Goal: Information Seeking & Learning: Learn about a topic

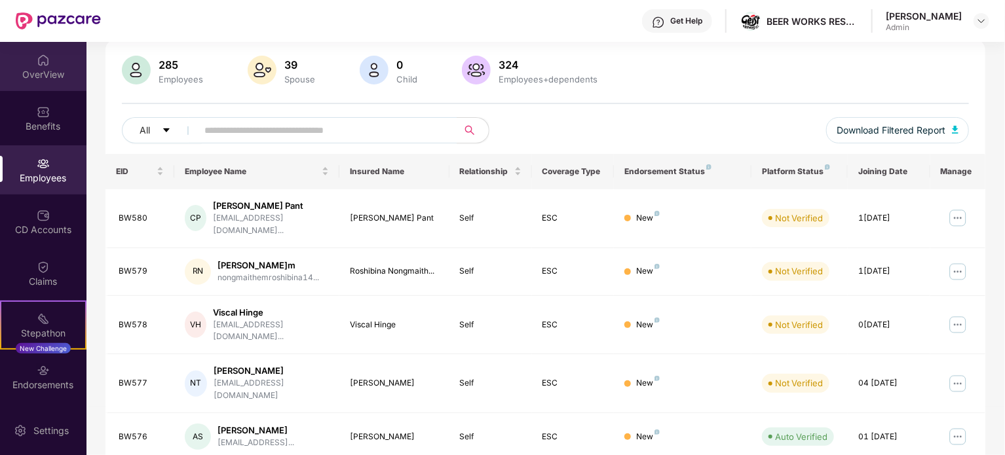
click at [29, 67] on div "OverView" at bounding box center [43, 66] width 86 height 49
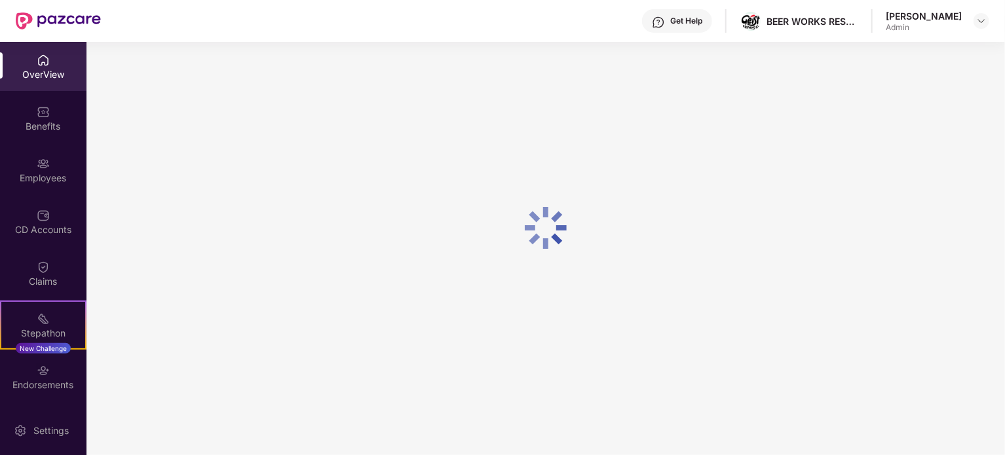
scroll to position [42, 0]
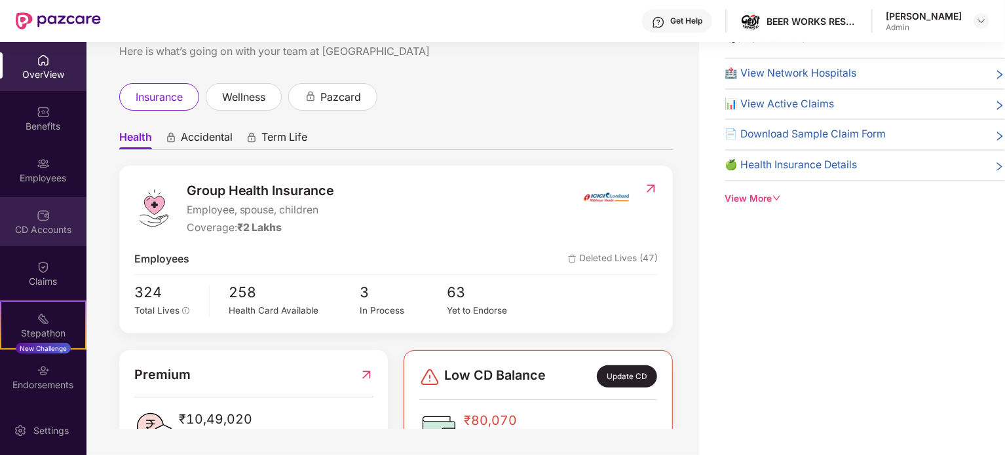
click at [22, 223] on div "CD Accounts" at bounding box center [43, 229] width 86 height 13
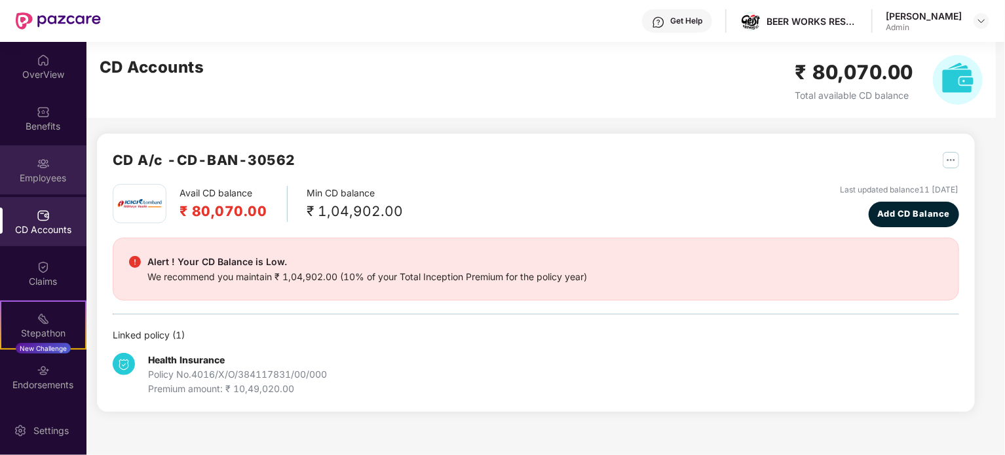
click at [46, 166] on img at bounding box center [43, 163] width 13 height 13
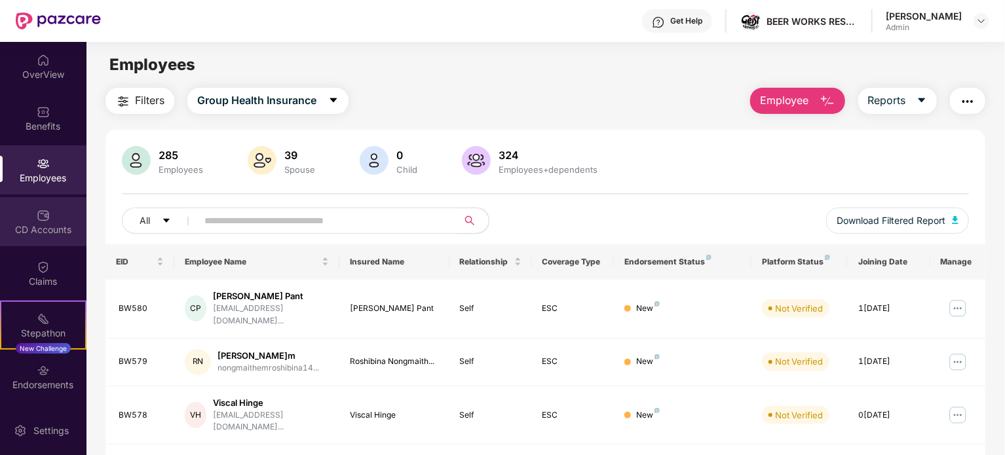
click at [37, 209] on img at bounding box center [43, 215] width 13 height 13
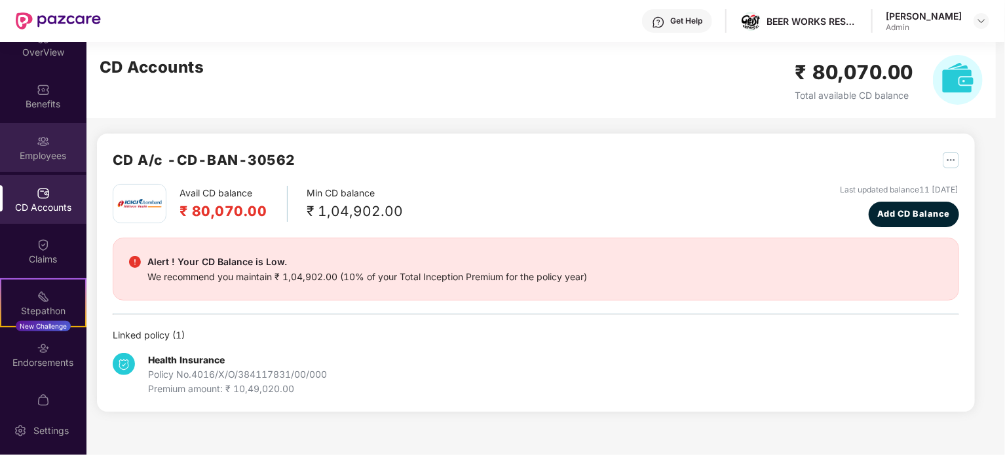
scroll to position [50, 0]
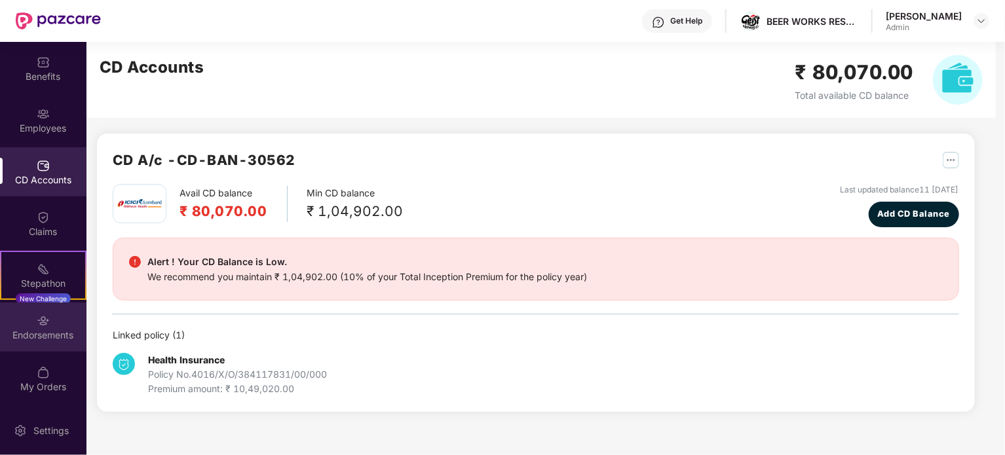
click at [51, 329] on div "Endorsements" at bounding box center [43, 335] width 86 height 13
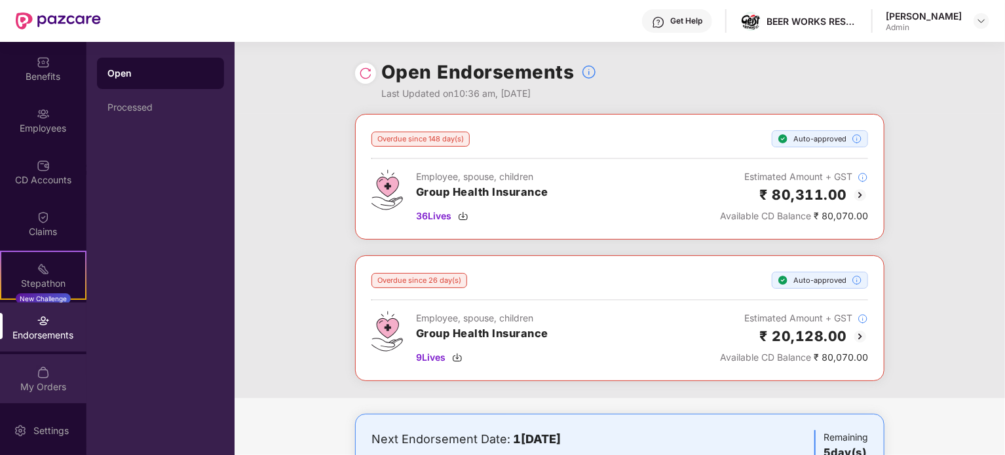
click at [40, 380] on div "My Orders" at bounding box center [43, 386] width 86 height 13
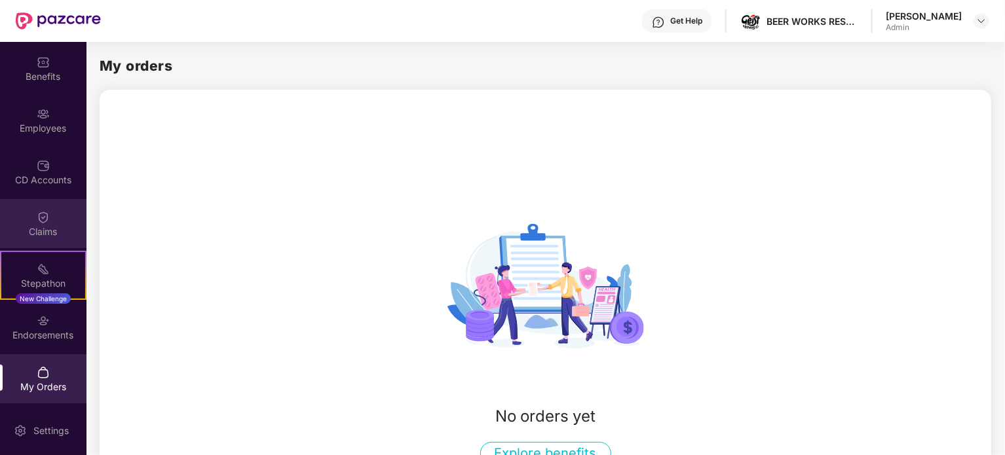
click at [51, 215] on div "Claims" at bounding box center [43, 223] width 86 height 49
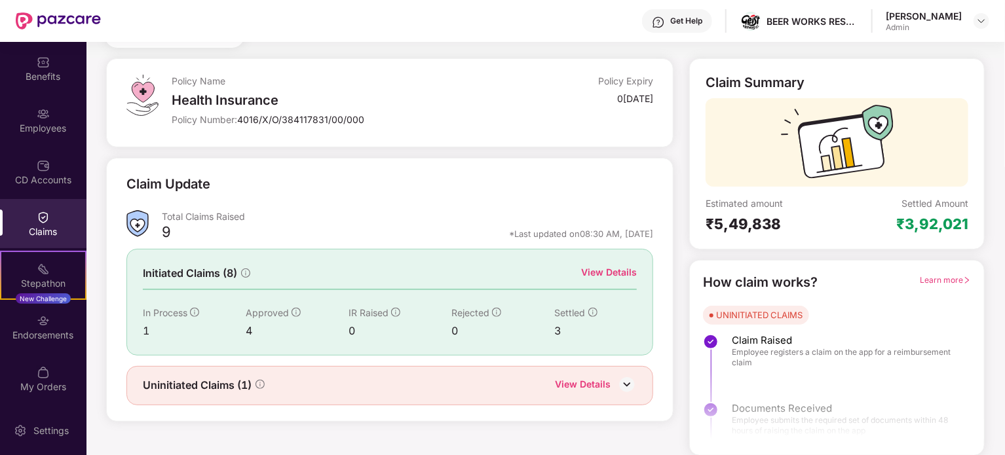
scroll to position [0, 0]
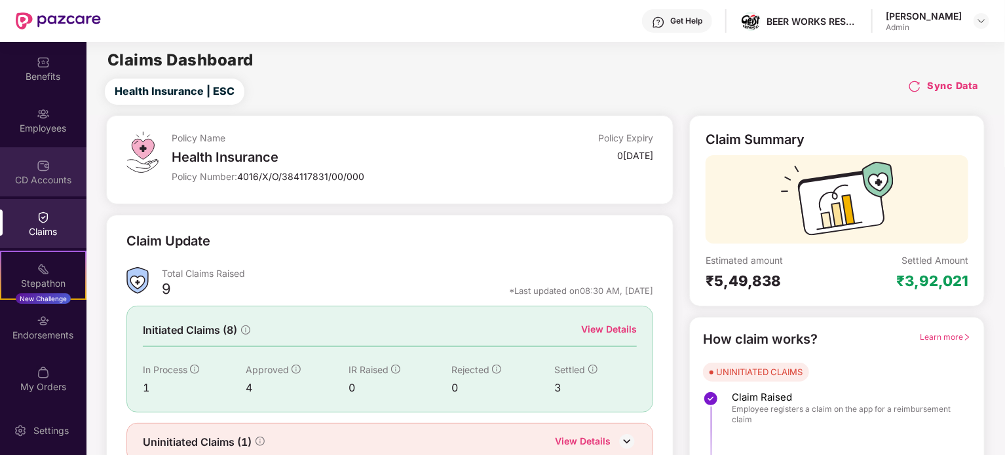
click at [60, 182] on div "CD Accounts" at bounding box center [43, 180] width 86 height 13
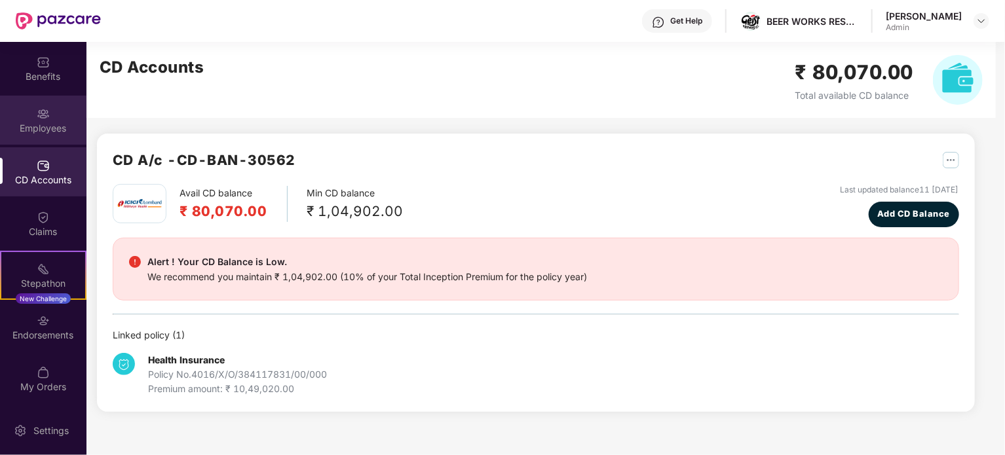
click at [45, 115] on img at bounding box center [43, 113] width 13 height 13
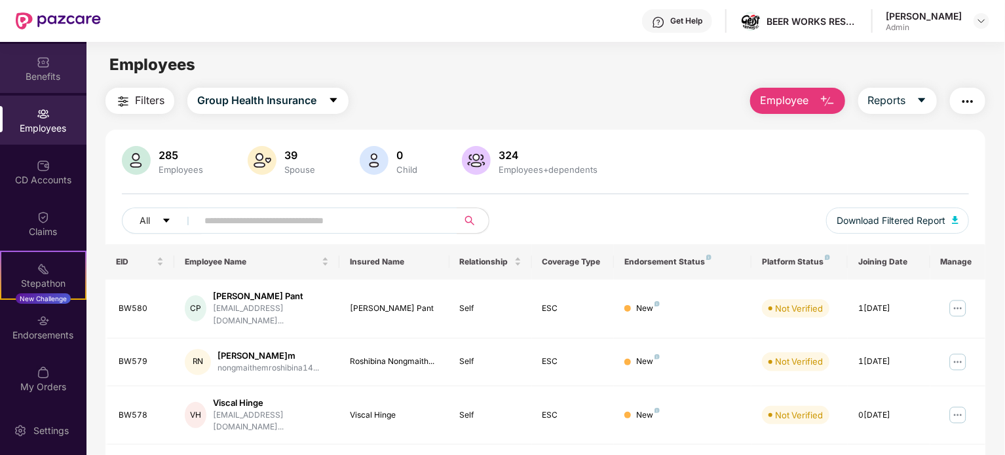
click at [39, 78] on div "Benefits" at bounding box center [43, 76] width 86 height 13
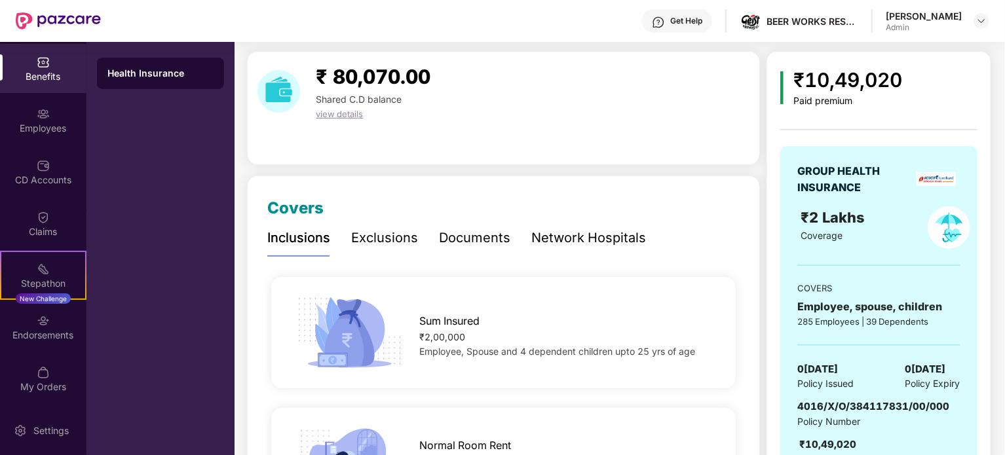
scroll to position [86, 0]
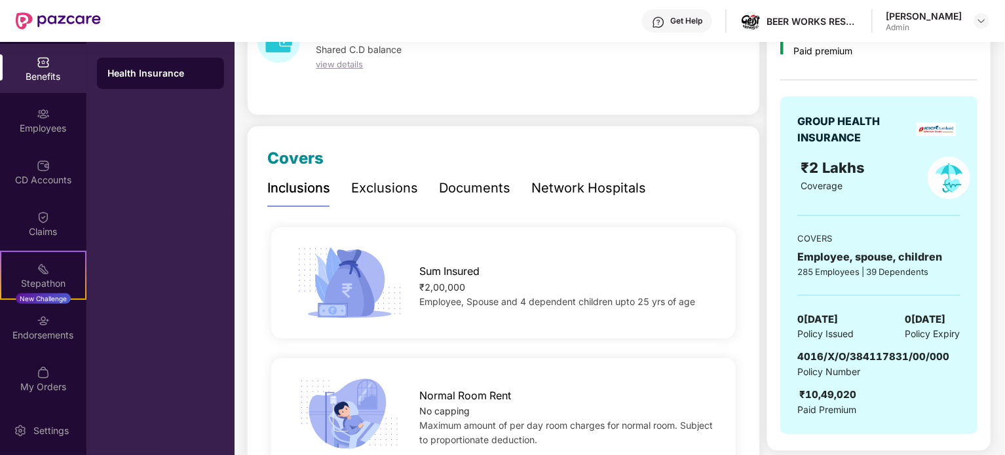
click at [560, 187] on div "Network Hospitals" at bounding box center [588, 188] width 115 height 20
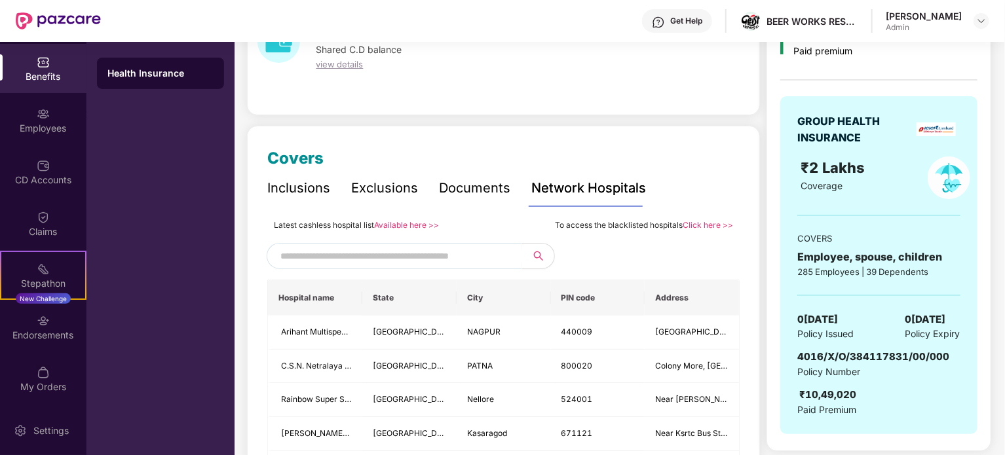
click at [415, 259] on input "text" at bounding box center [392, 256] width 224 height 20
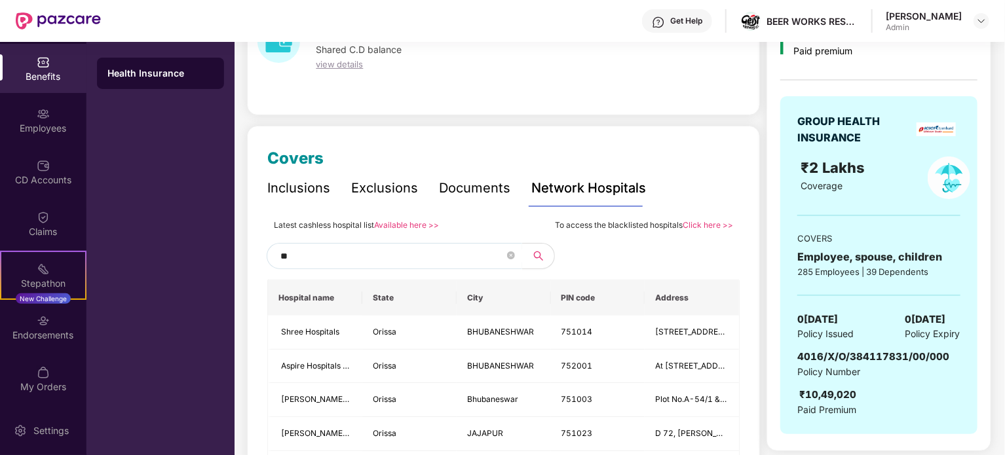
type input "*"
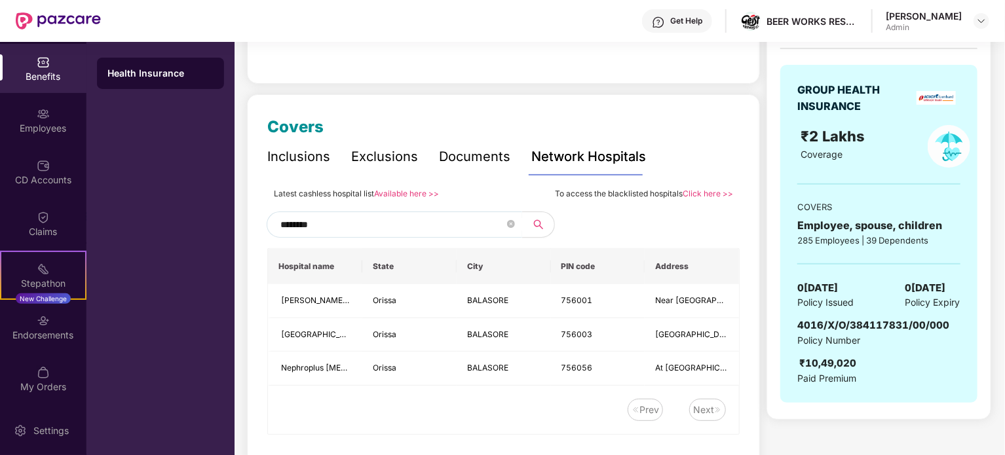
scroll to position [123, 0]
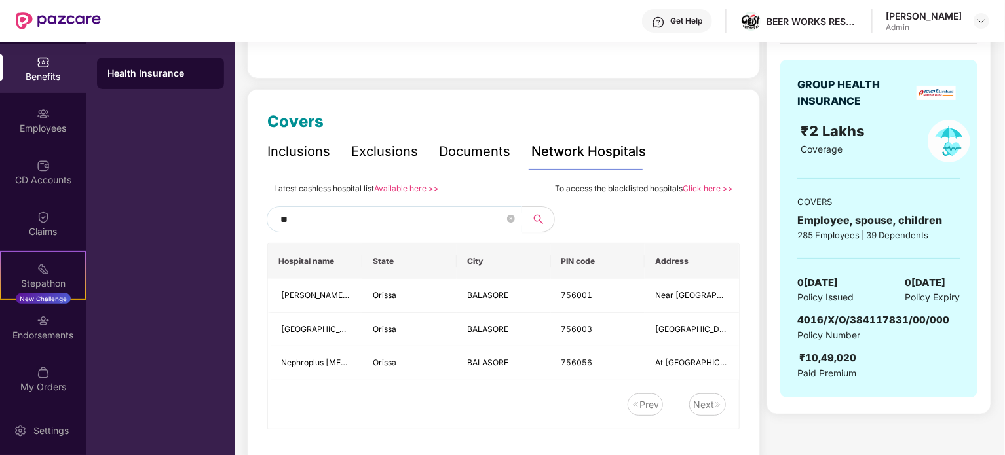
type input "*"
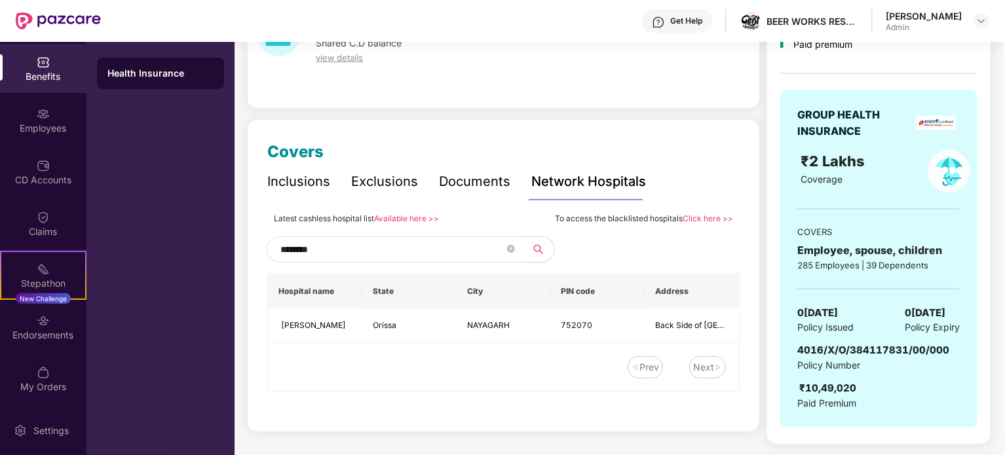
scroll to position [92, 0]
type input "********"
click at [295, 184] on div "Inclusions" at bounding box center [298, 183] width 63 height 20
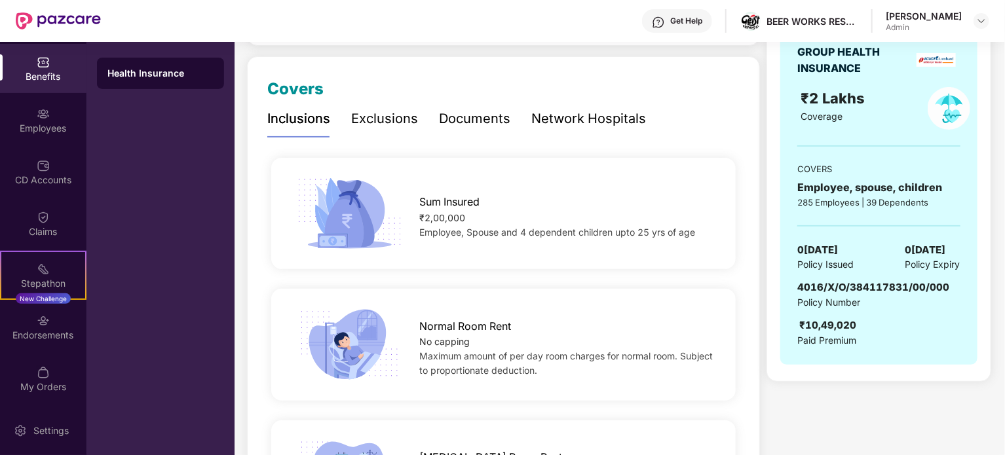
scroll to position [161, 0]
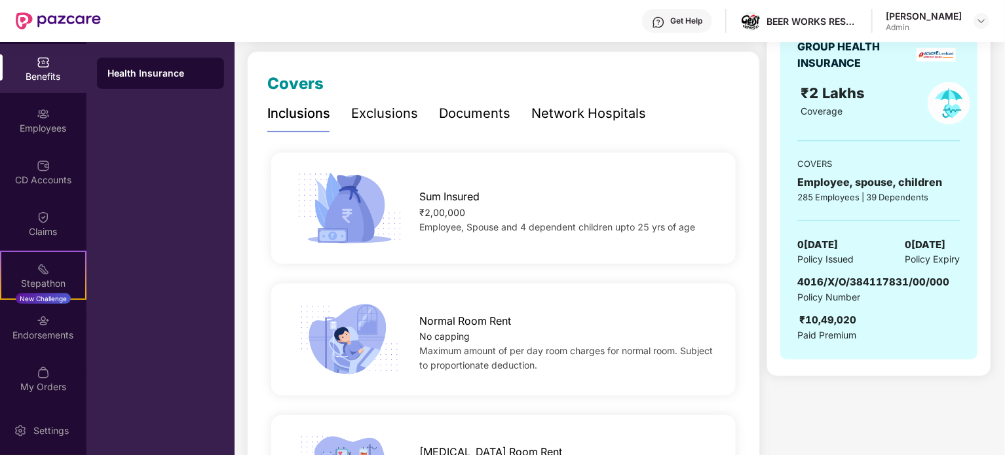
click at [388, 111] on div "Exclusions" at bounding box center [384, 113] width 67 height 20
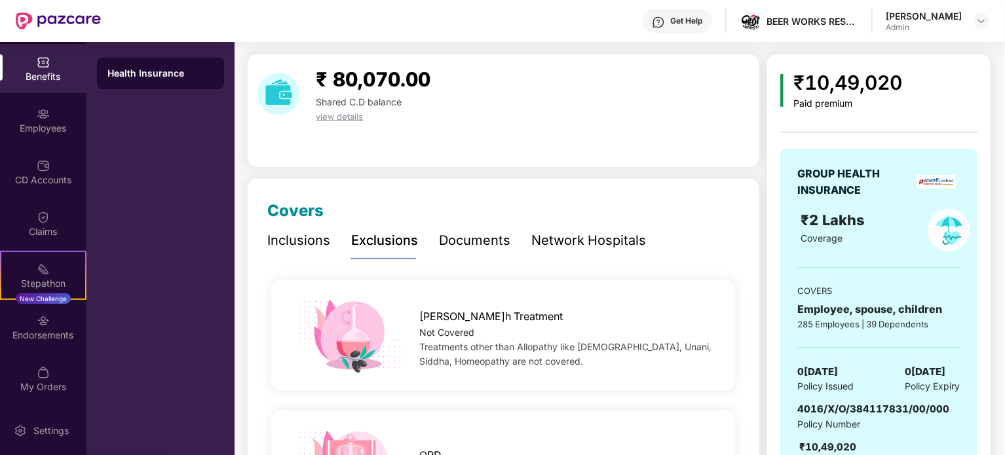
scroll to position [0, 0]
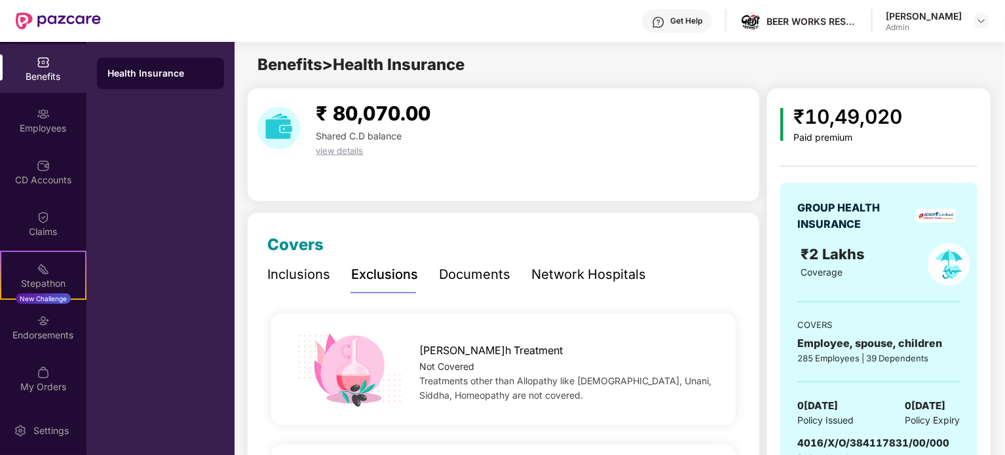
click at [312, 278] on div "Inclusions" at bounding box center [298, 275] width 63 height 20
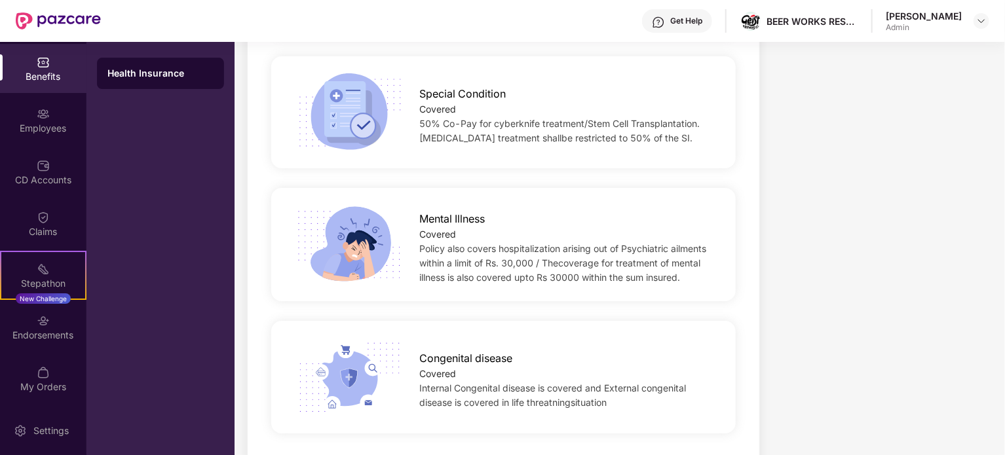
scroll to position [2287, 0]
